Goal: Transaction & Acquisition: Purchase product/service

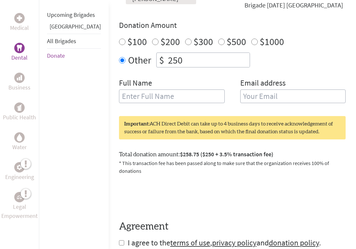
scroll to position [322, 0]
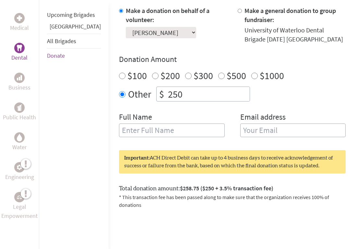
scroll to position [213, 0]
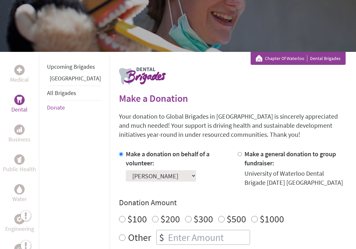
scroll to position [56, 0]
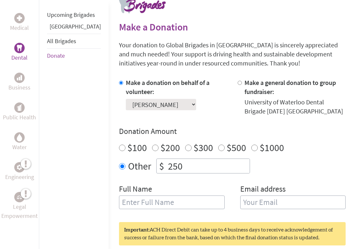
scroll to position [152, 0]
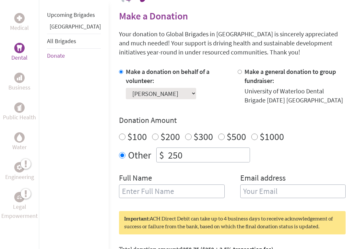
click at [238, 75] on div at bounding box center [241, 86] width 7 height 38
click at [238, 73] on input "Make a general donation to group fundraiser:" at bounding box center [240, 72] width 4 height 4
radio input "true"
click at [119, 73] on div at bounding box center [122, 86] width 7 height 38
click at [119, 73] on input "Make a donation on behalf of a volunteer:" at bounding box center [121, 72] width 4 height 4
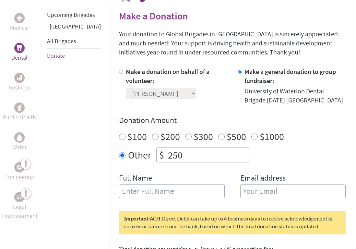
radio input "true"
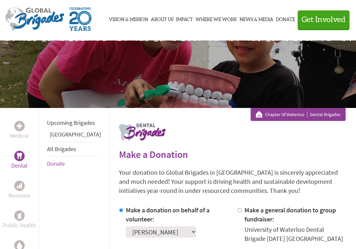
scroll to position [0, 0]
